Goal: Task Accomplishment & Management: Complete application form

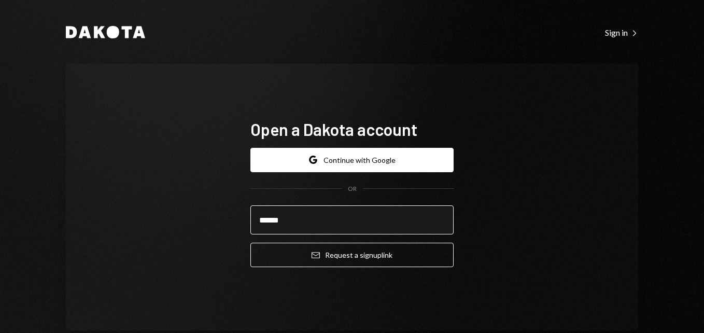
type input "**********"
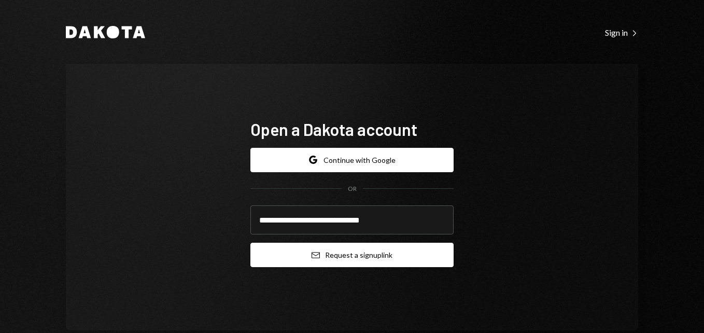
click at [384, 254] on button "Email Request a sign up link" at bounding box center [352, 255] width 203 height 24
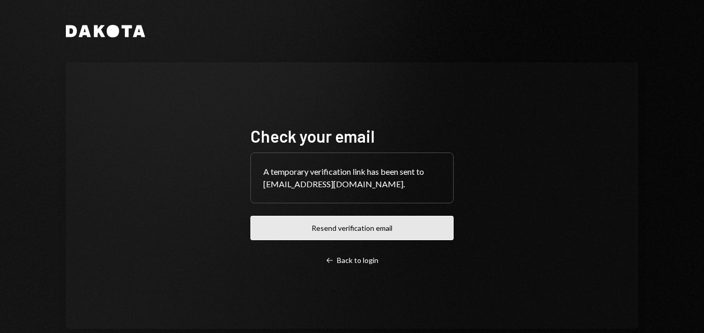
click at [354, 229] on button "Resend verification email" at bounding box center [352, 228] width 203 height 24
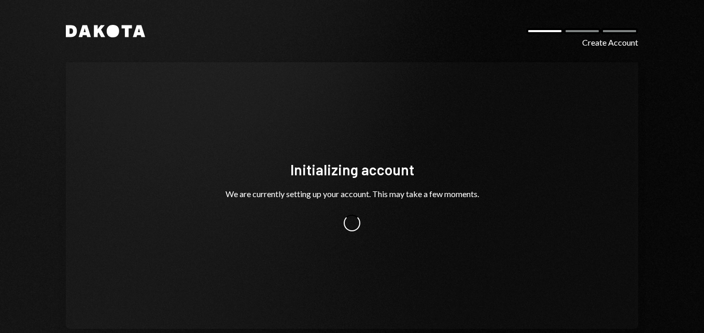
scroll to position [21, 0]
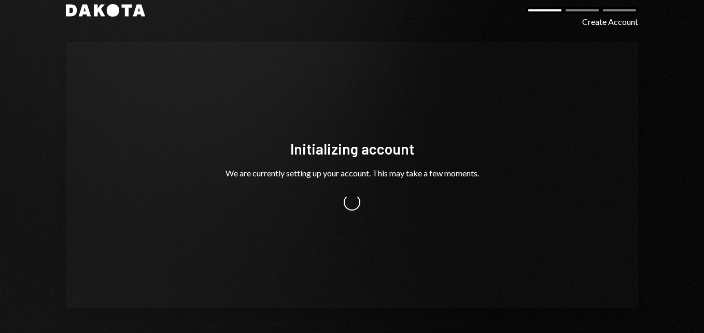
click at [325, 74] on div "Initializing account We are currently setting up your account. This may take a …" at bounding box center [352, 174] width 573 height 267
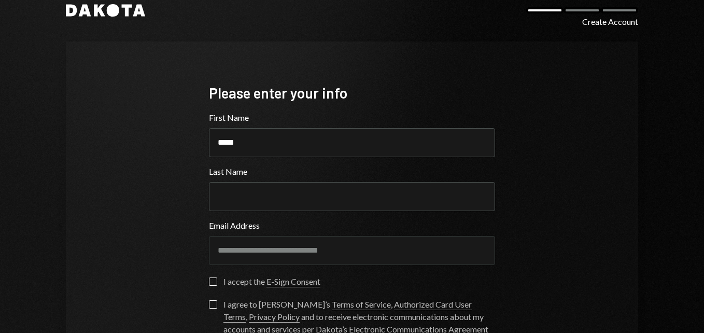
type input "*****"
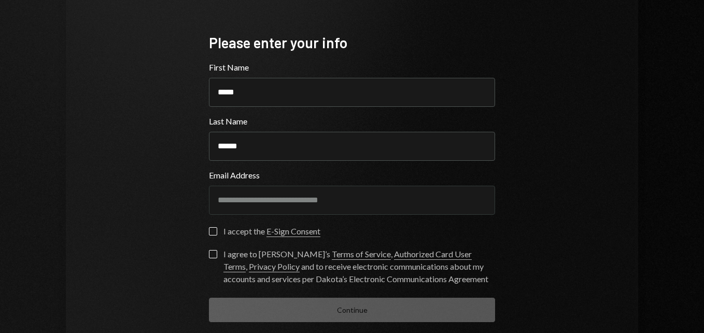
scroll to position [124, 0]
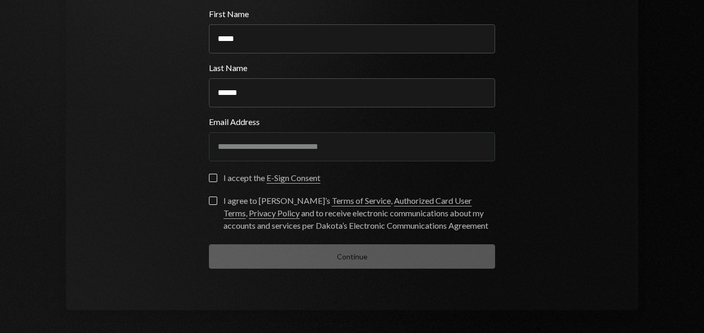
type input "******"
click at [210, 181] on button "I accept the E-Sign Consent" at bounding box center [213, 178] width 8 height 8
click at [209, 201] on button "I agree to Dakota’s Terms of Service , Authorized Card User Terms , Privacy Pol…" at bounding box center [213, 201] width 8 height 8
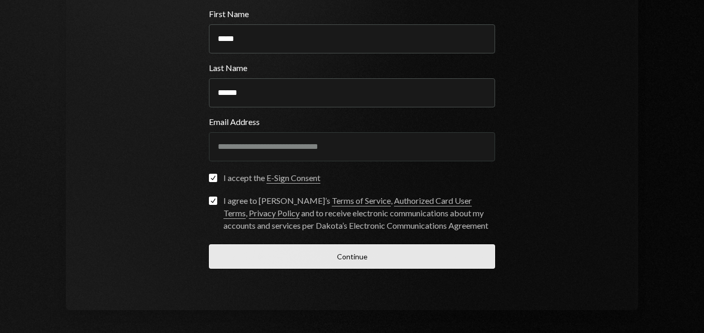
click at [250, 260] on button "Continue" at bounding box center [352, 256] width 286 height 24
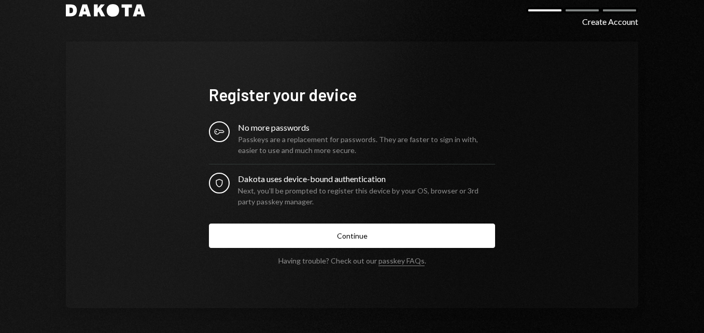
scroll to position [21, 0]
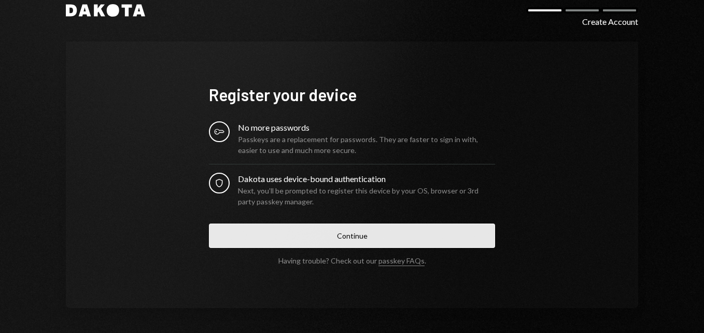
click at [317, 240] on button "Continue" at bounding box center [352, 236] width 286 height 24
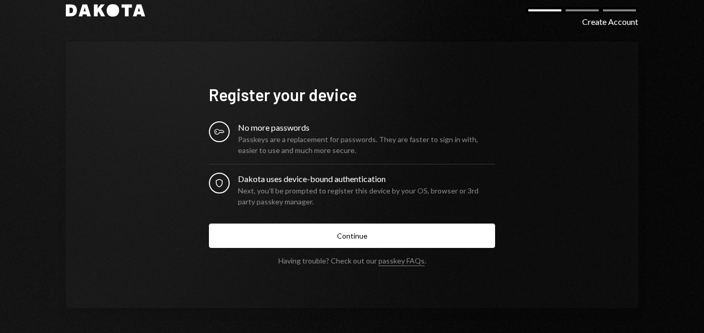
click at [372, 146] on div "Passkeys are a replacement for passwords. They are faster to sign in with, easi…" at bounding box center [366, 145] width 257 height 22
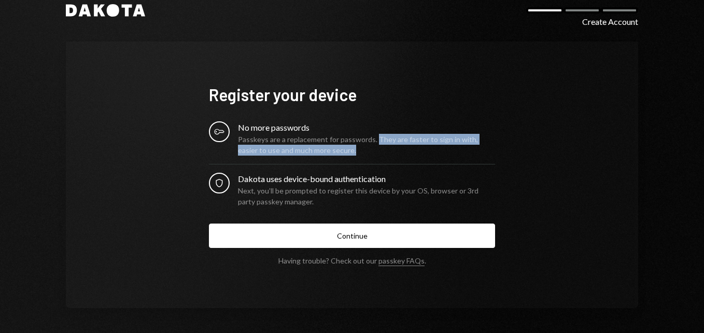
drag, startPoint x: 372, startPoint y: 146, endPoint x: 369, endPoint y: 230, distance: 84.1
click at [369, 230] on button "Continue" at bounding box center [352, 236] width 286 height 24
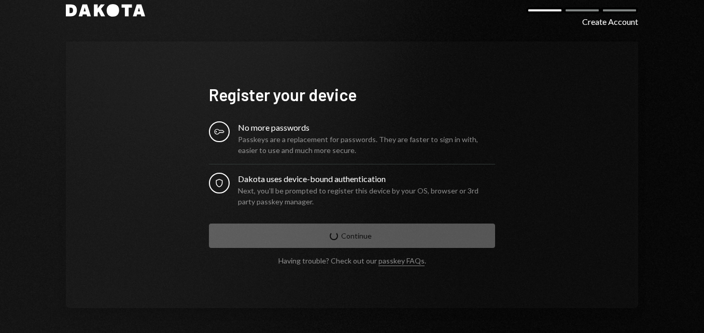
click at [540, 118] on div "Register your device Key No more passwords Passkeys are a replacement for passw…" at bounding box center [352, 174] width 573 height 267
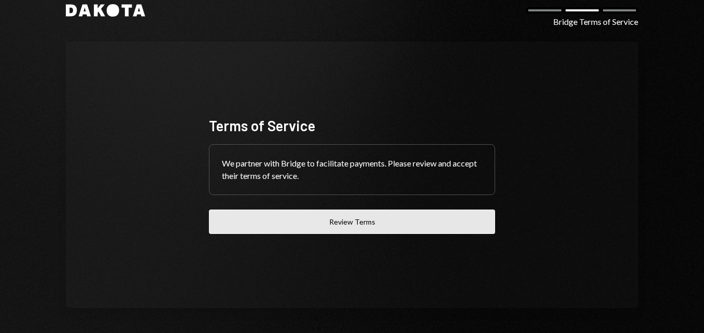
click at [384, 225] on button "Review Terms" at bounding box center [352, 222] width 286 height 24
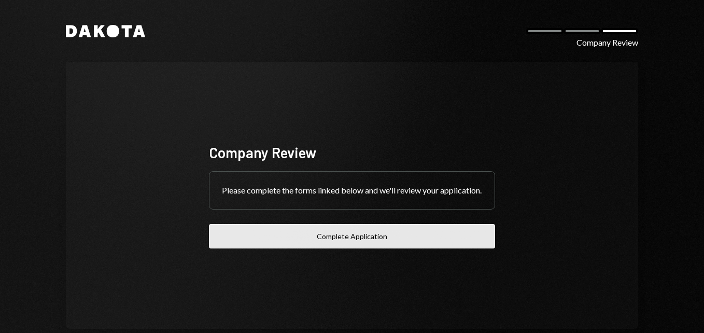
click at [380, 247] on button "Complete Application" at bounding box center [352, 236] width 286 height 24
